Goal: Task Accomplishment & Management: Complete application form

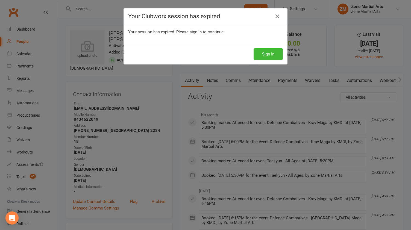
scroll to position [78, 0]
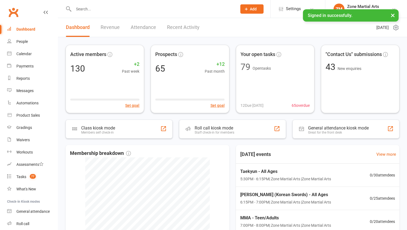
click at [244, 10] on icon at bounding box center [246, 9] width 5 height 5
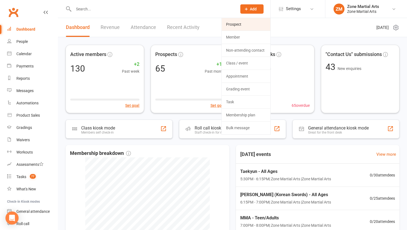
click at [245, 23] on link "Prospect" at bounding box center [246, 24] width 49 height 13
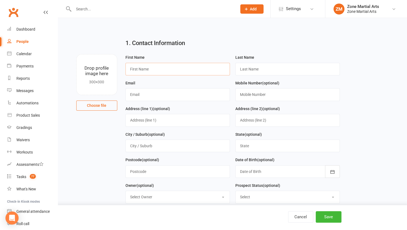
click at [171, 63] on input "text" at bounding box center [178, 69] width 104 height 13
type input "Eshani"
type input "Singh"
click at [158, 94] on input "text" at bounding box center [178, 94] width 104 height 13
type input "e"
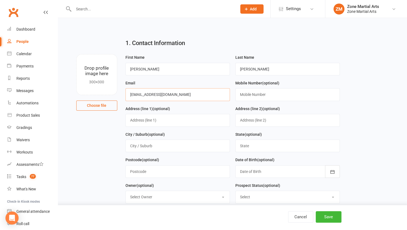
type input "bearboo106@gmail.com"
type input "0499785341"
click at [159, 119] on input "text" at bounding box center [178, 120] width 104 height 13
type input "9 Edward St, Sylvania, NSW"
click at [155, 143] on input "text" at bounding box center [178, 146] width 104 height 13
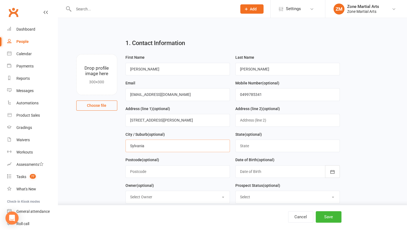
type input "Sylvania"
click at [150, 167] on input "text" at bounding box center [178, 171] width 104 height 13
click at [330, 218] on button "Save" at bounding box center [329, 216] width 26 height 11
